Goal: Transaction & Acquisition: Download file/media

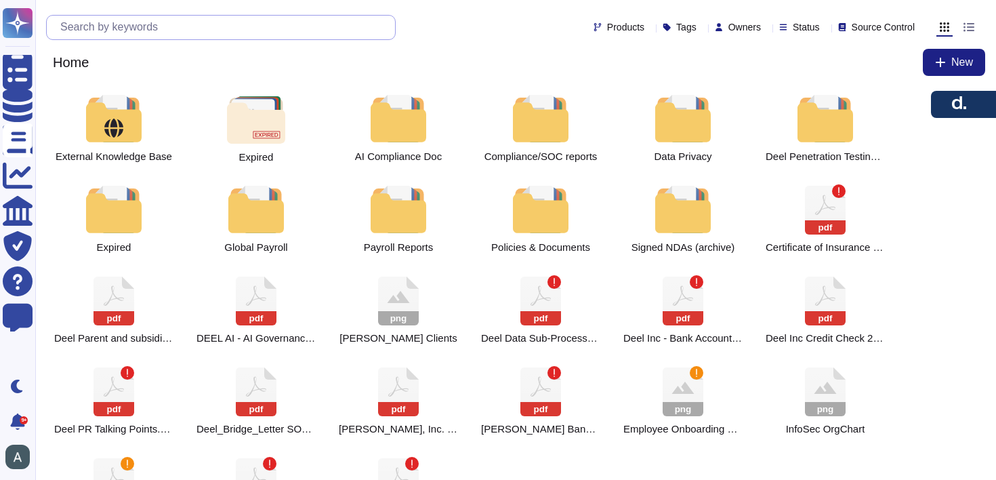
click at [260, 20] on input "text" at bounding box center [224, 28] width 341 height 24
type input "r"
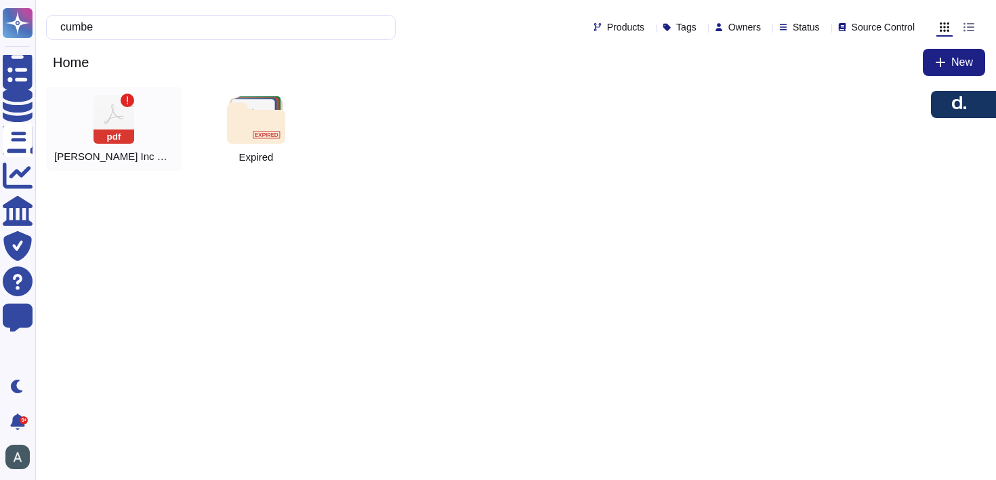
click at [89, 125] on div "pdf [PERSON_NAME] Inc Certificate of Incumbency" at bounding box center [113, 129] width 135 height 84
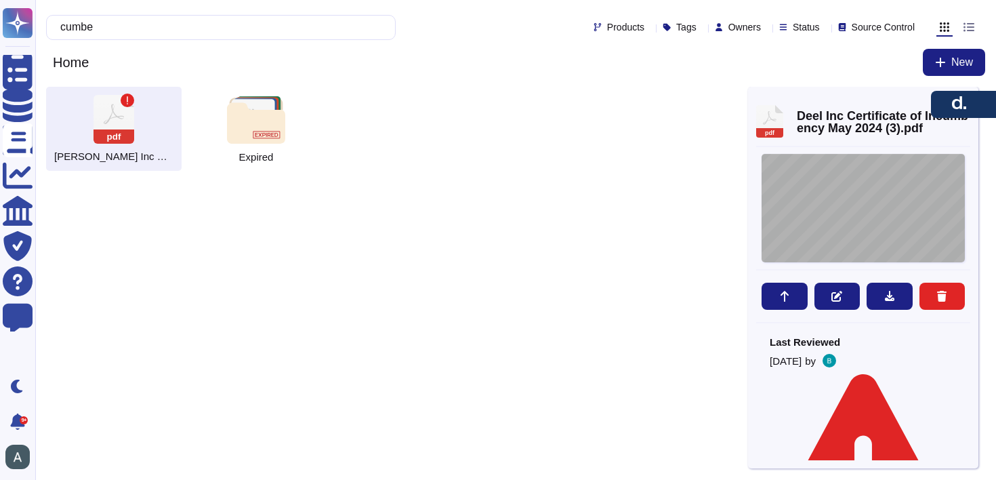
click at [835, 217] on div "4145 - 1437 - 0895.1 [PERSON_NAME] , INC. CERTIFICATE OF INCUMBENCY [DATE] THE …" at bounding box center [862, 208] width 203 height 108
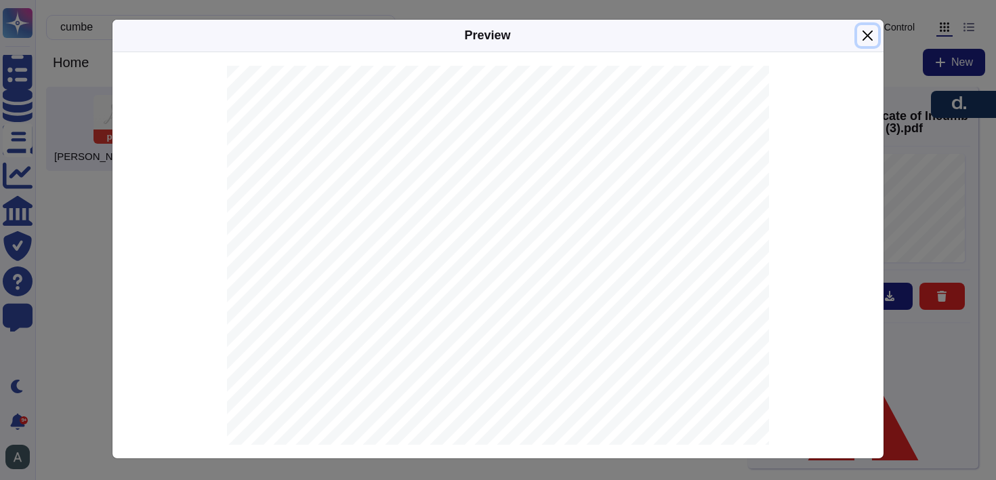
click at [860, 37] on button "Close" at bounding box center [867, 35] width 21 height 21
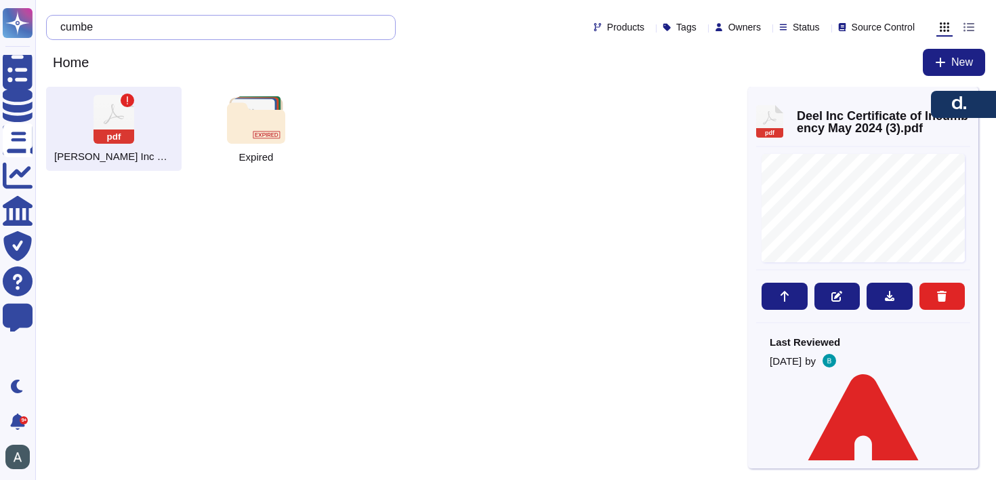
click at [198, 33] on input "cumbe" at bounding box center [218, 28] width 328 height 24
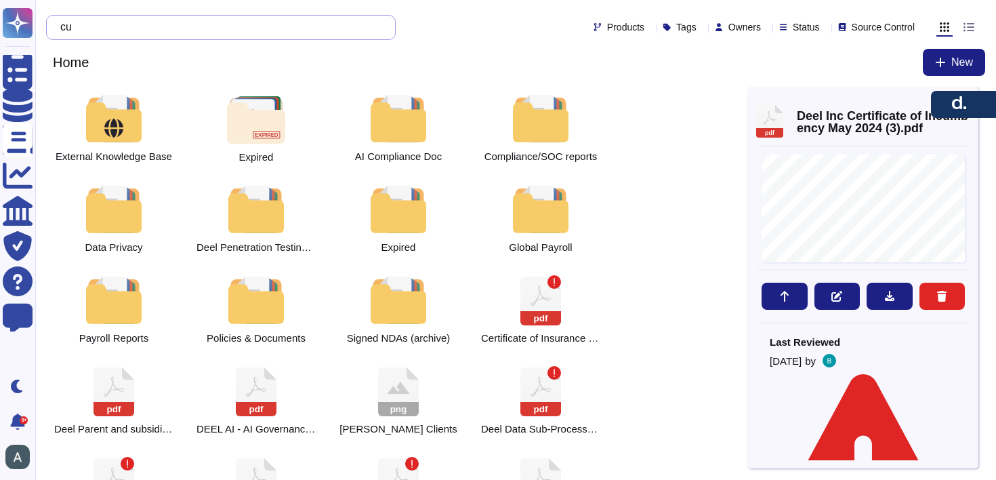
type input "c"
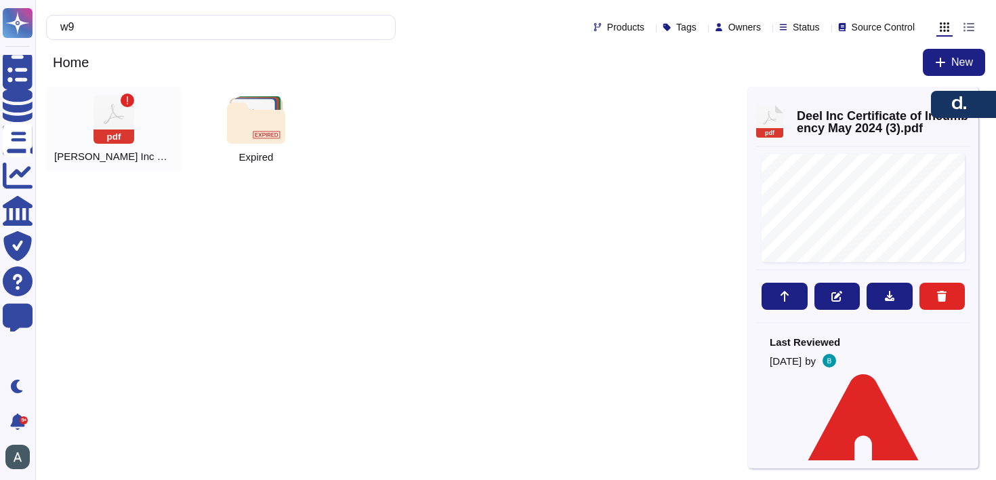
click at [110, 145] on div "pdf [PERSON_NAME] Inc W9 2024" at bounding box center [113, 129] width 135 height 84
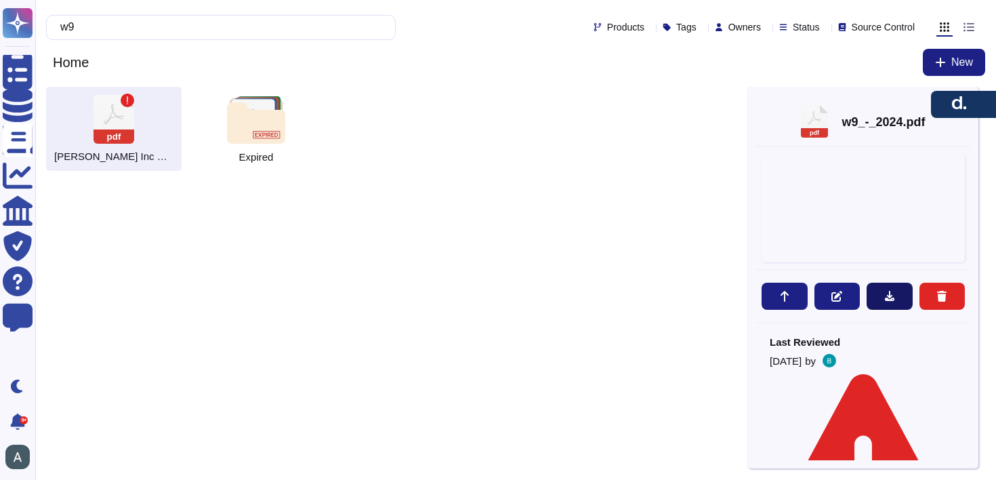
click at [873, 295] on button at bounding box center [889, 295] width 46 height 27
click at [297, 23] on input "w9" at bounding box center [218, 28] width 328 height 24
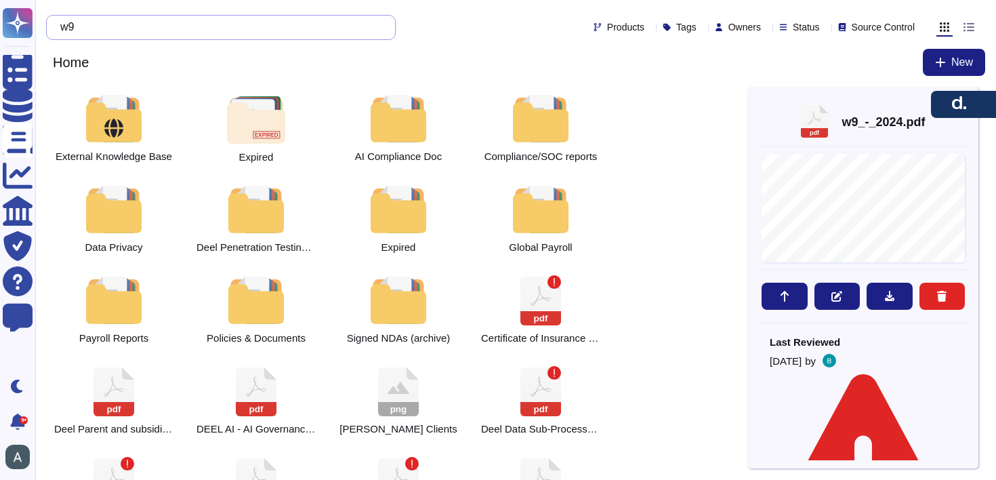
type input "w"
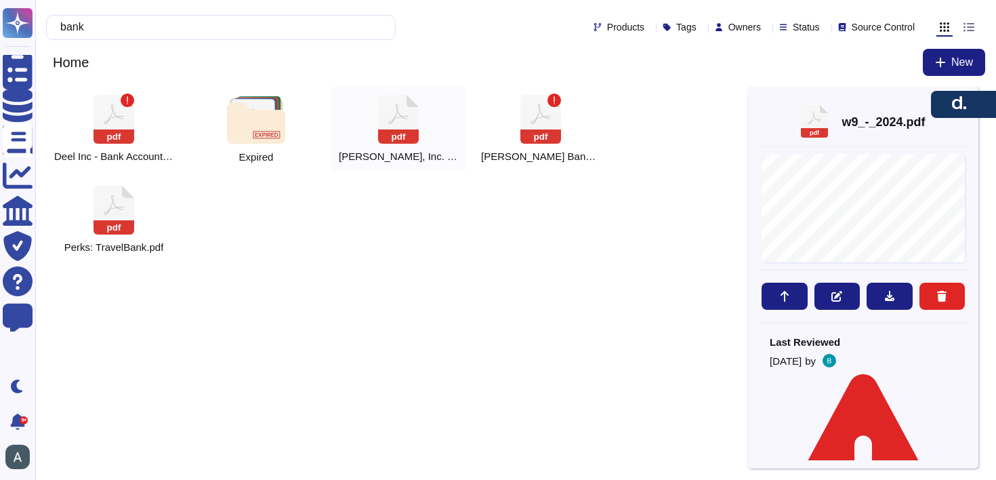
type input "bank"
click at [389, 108] on icon at bounding box center [398, 119] width 41 height 49
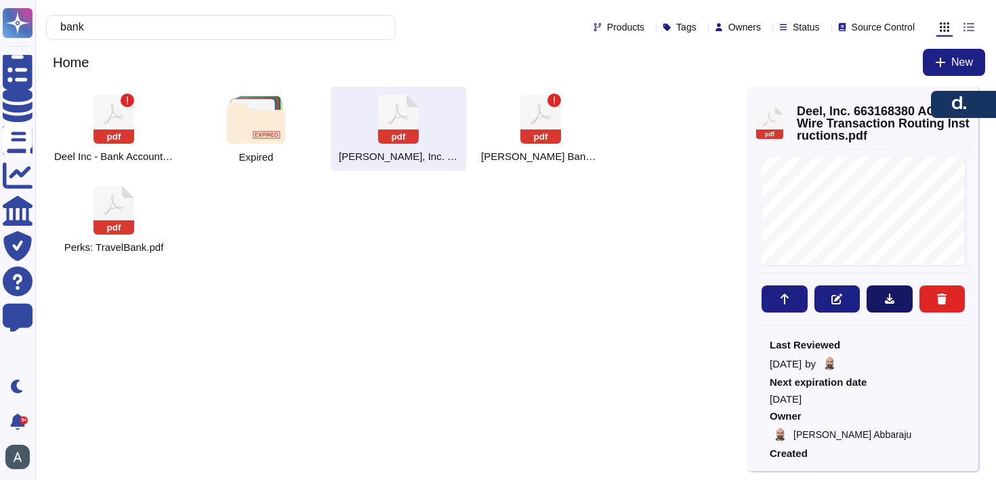
click at [875, 292] on button at bounding box center [889, 298] width 46 height 27
